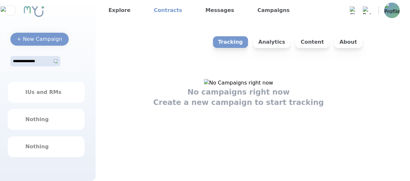
click at [163, 10] on link "Contracts" at bounding box center [167, 10] width 33 height 10
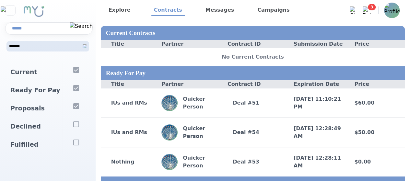
scroll to position [58, 0]
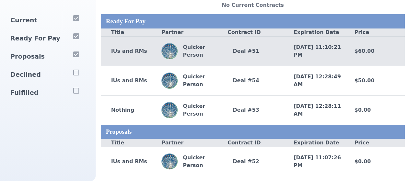
click at [225, 39] on div "IUs and RMs Quicker Person Deal # 51 8/12/2025, 11:10:21 PM $60.00" at bounding box center [253, 51] width 304 height 30
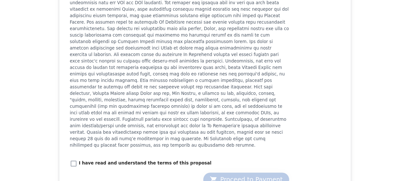
scroll to position [751, 0]
